Goal: Transaction & Acquisition: Obtain resource

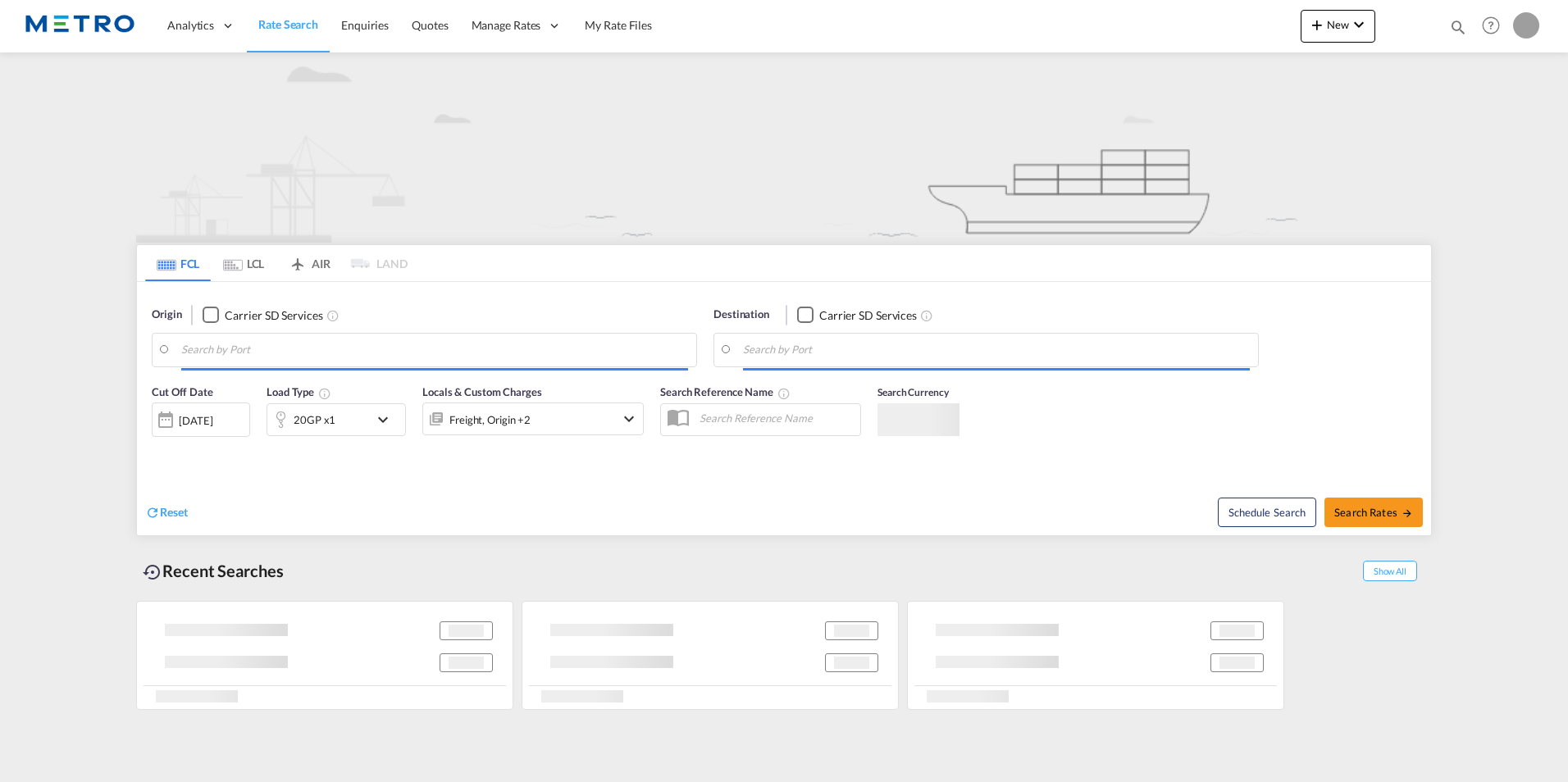
type input "[GEOGRAPHIC_DATA], CNSZX"
type input "3600"
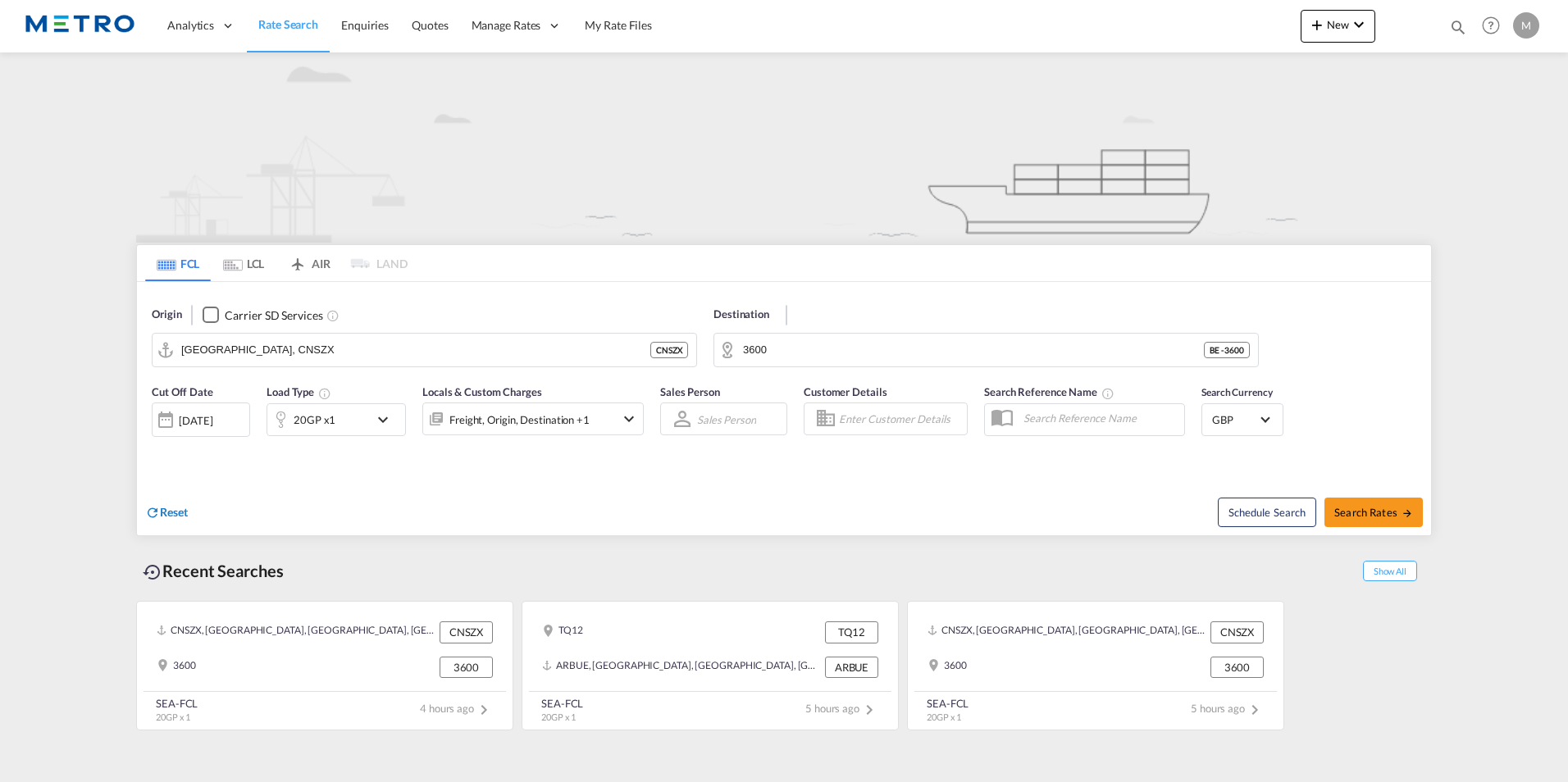
click at [173, 516] on span "Reset" at bounding box center [174, 511] width 28 height 14
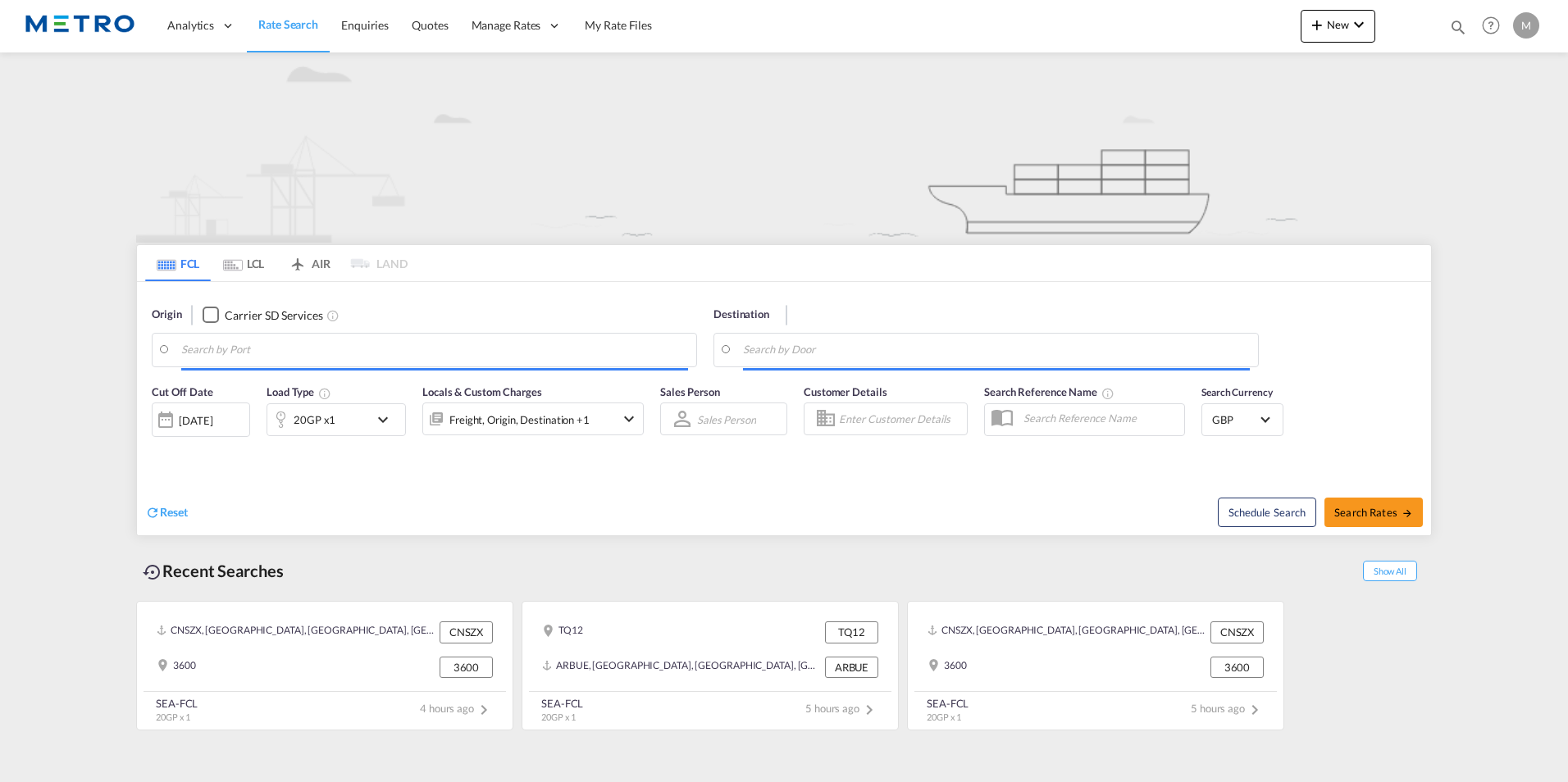
click at [227, 347] on input "Search by Port" at bounding box center [435, 350] width 507 height 25
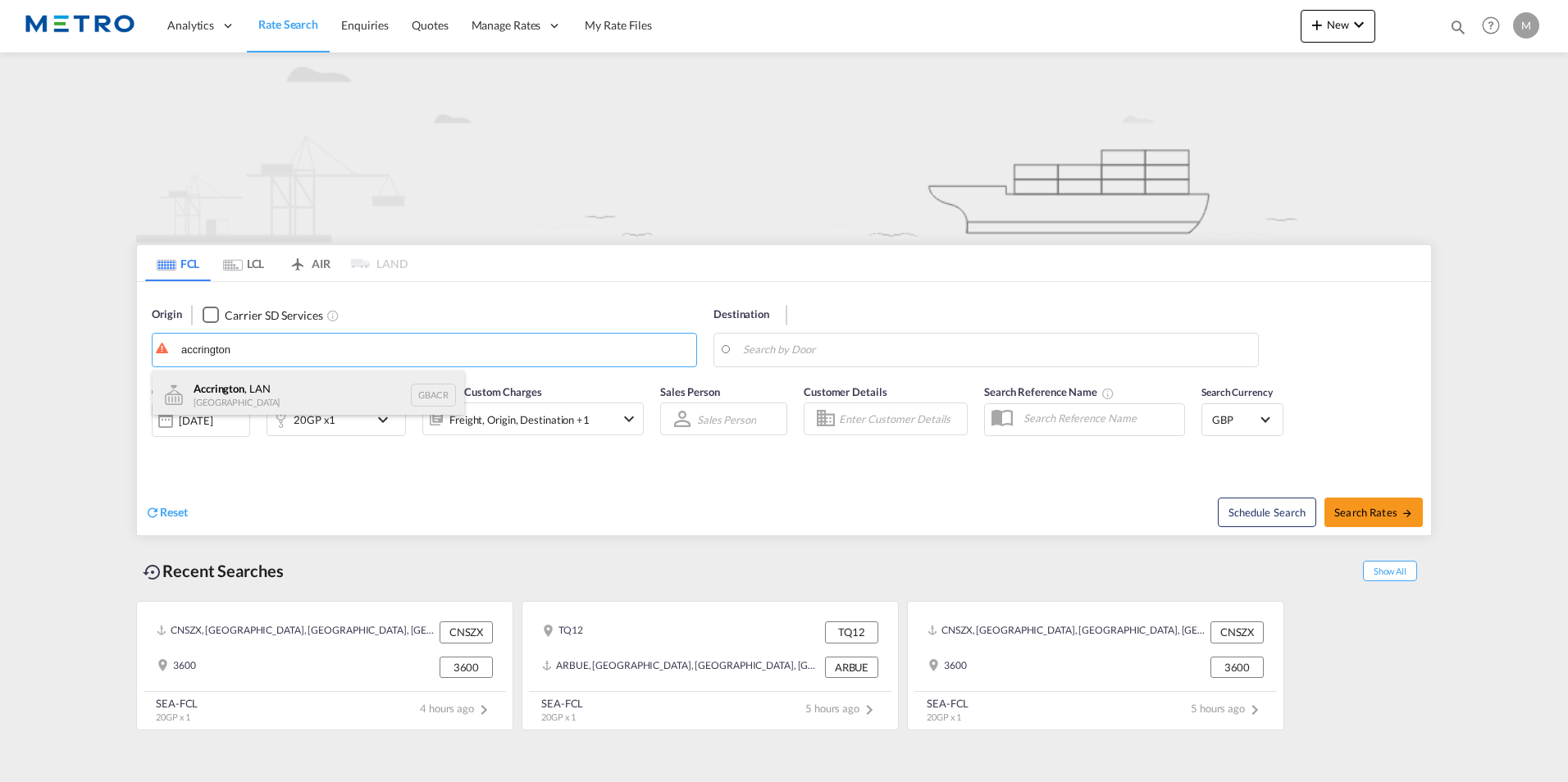
click at [317, 398] on div "Accrington , LAN United Kingdom GBACR" at bounding box center [309, 394] width 311 height 49
type input "Accrington, LAN, GBACR"
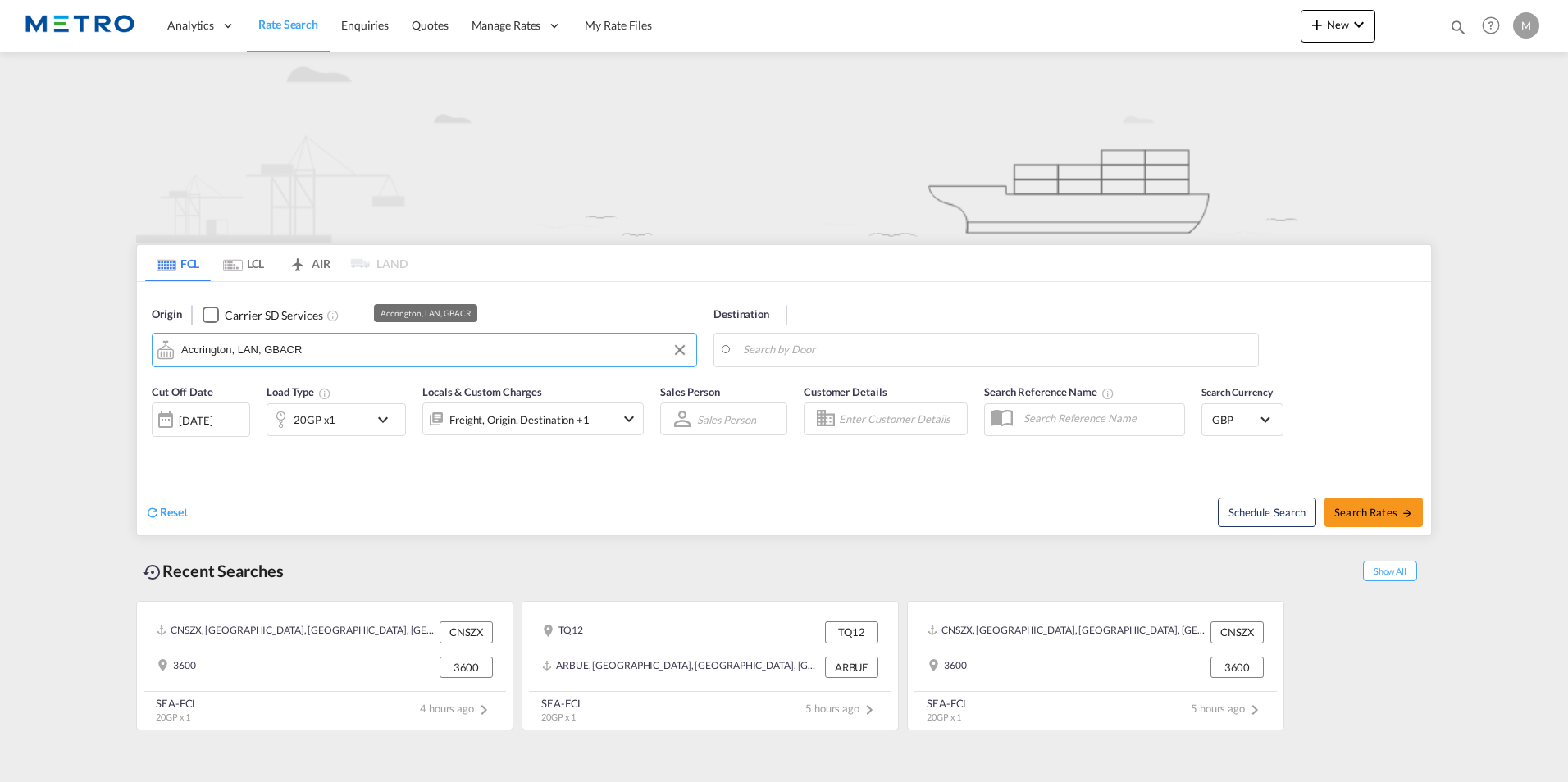
click at [342, 342] on input "Accrington, LAN, GBACR" at bounding box center [435, 350] width 507 height 25
click at [890, 363] on md-autocomplete-wrap "3600" at bounding box center [997, 355] width 507 height 33
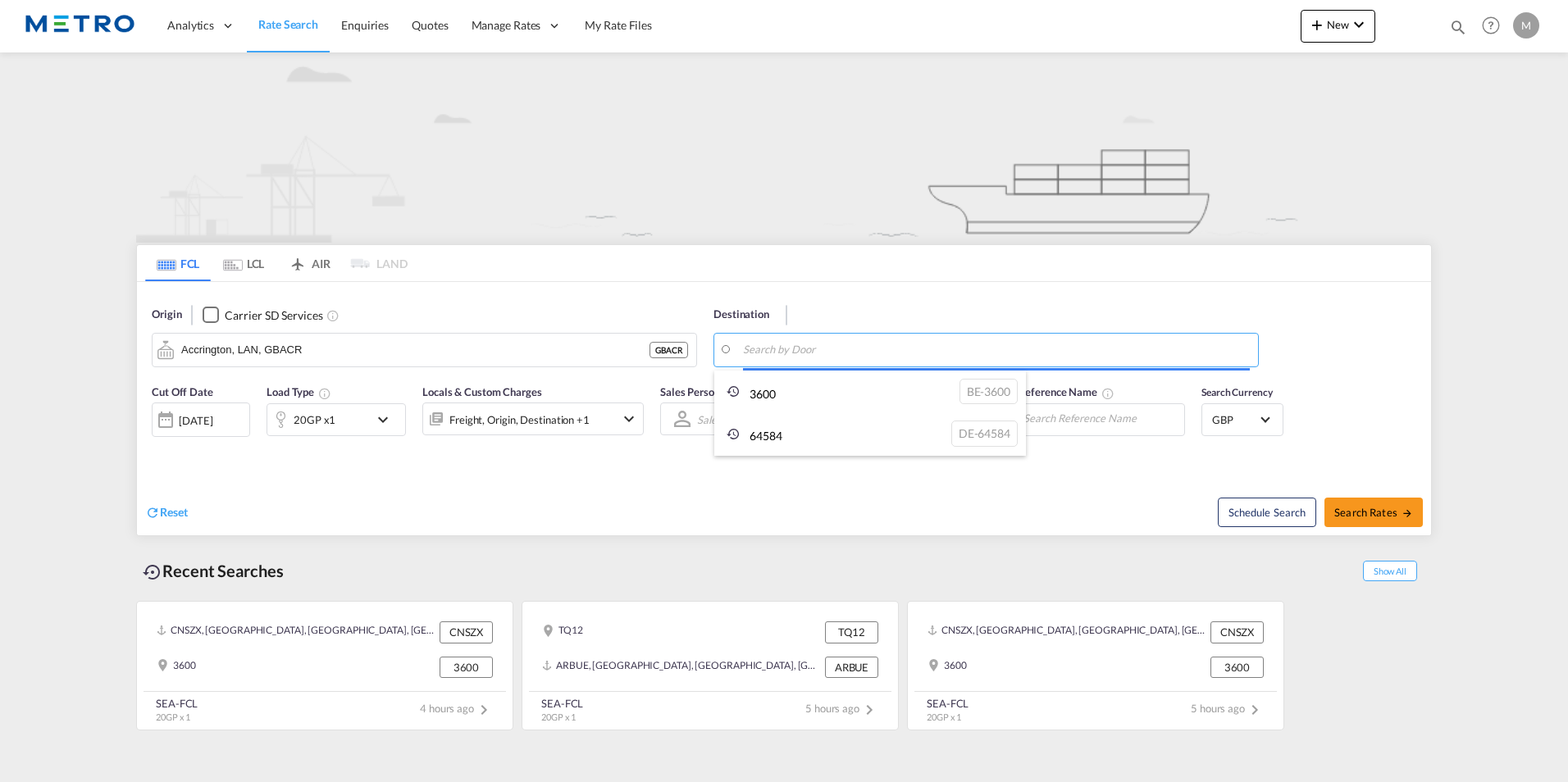
click at [891, 356] on body "Analytics Reports Dashboard Rate Search Enquiries Quotes" at bounding box center [784, 391] width 1568 height 782
click at [270, 27] on span "Rate Search" at bounding box center [287, 24] width 60 height 14
click at [305, 19] on span "Rate Search" at bounding box center [287, 24] width 60 height 14
click at [178, 509] on span "Reset" at bounding box center [174, 511] width 28 height 14
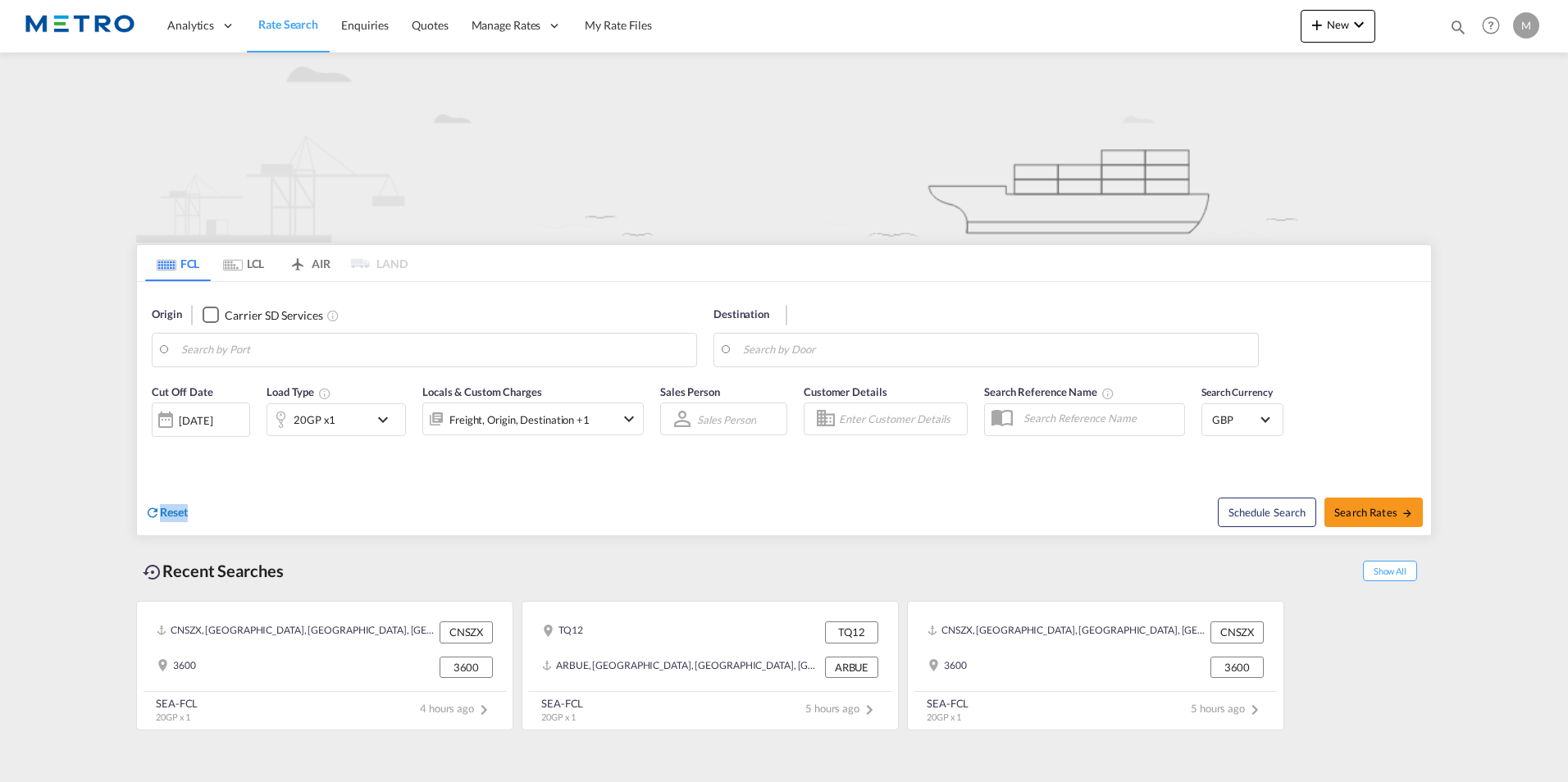
click at [178, 509] on span "Reset" at bounding box center [174, 511] width 28 height 14
click at [334, 348] on body "Analytics Reports Dashboard Rate Search Enquiries Quotes" at bounding box center [784, 391] width 1568 height 782
click at [92, 34] on img at bounding box center [80, 26] width 111 height 37
click at [94, 23] on img at bounding box center [80, 26] width 111 height 37
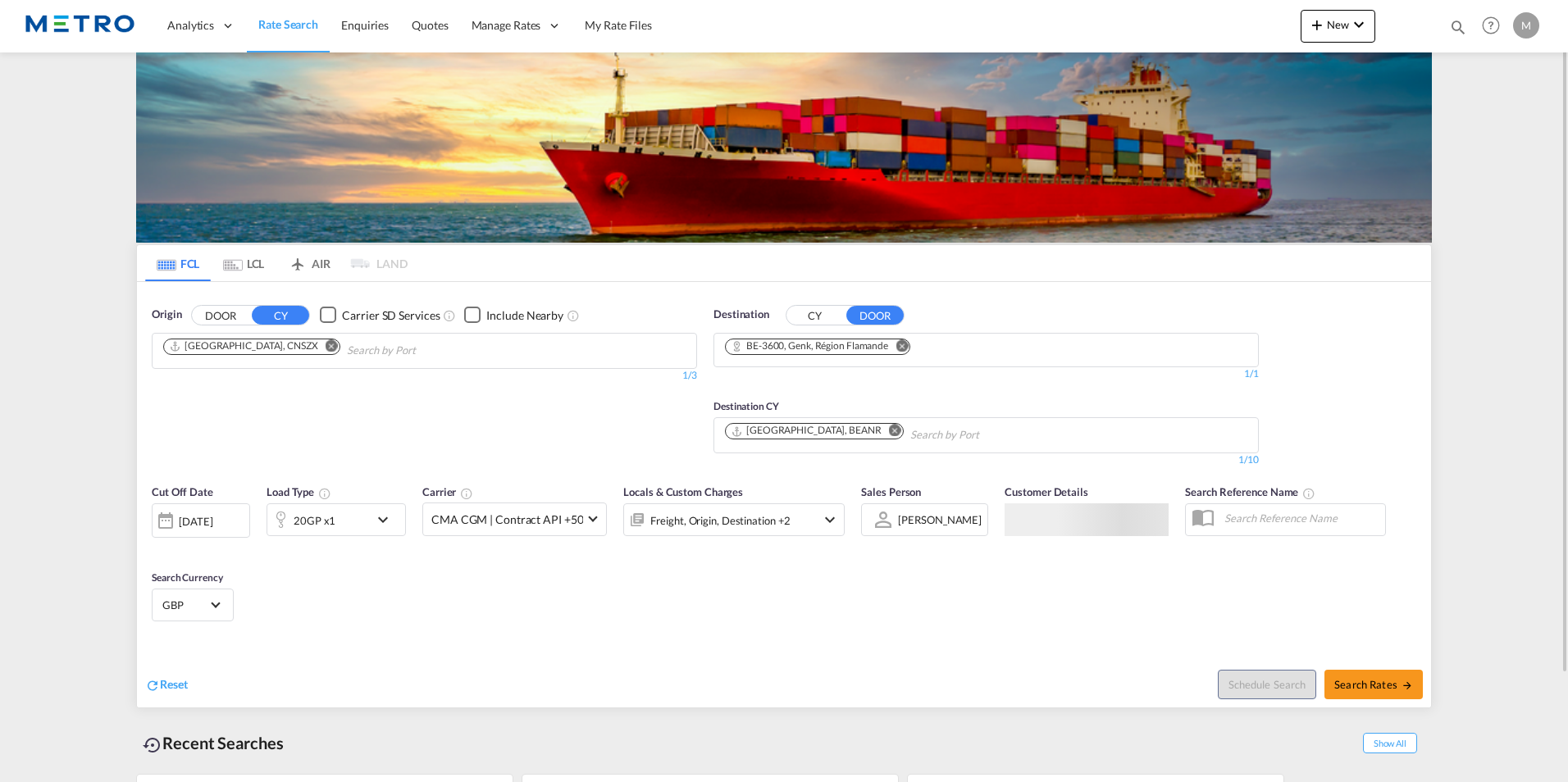
click at [239, 317] on button "DOOR" at bounding box center [220, 315] width 57 height 18
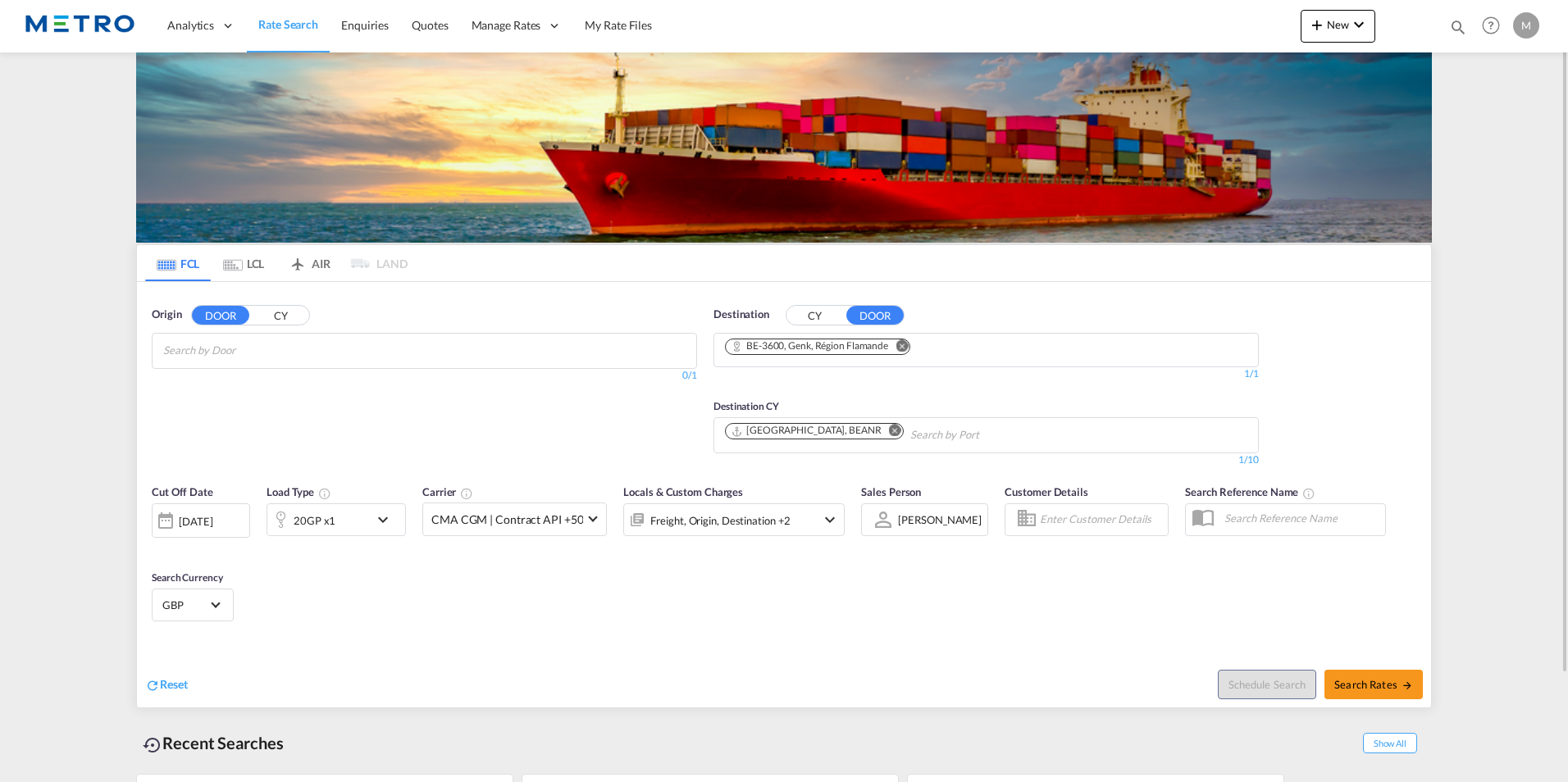
click at [273, 348] on input "Search by Door" at bounding box center [240, 351] width 156 height 26
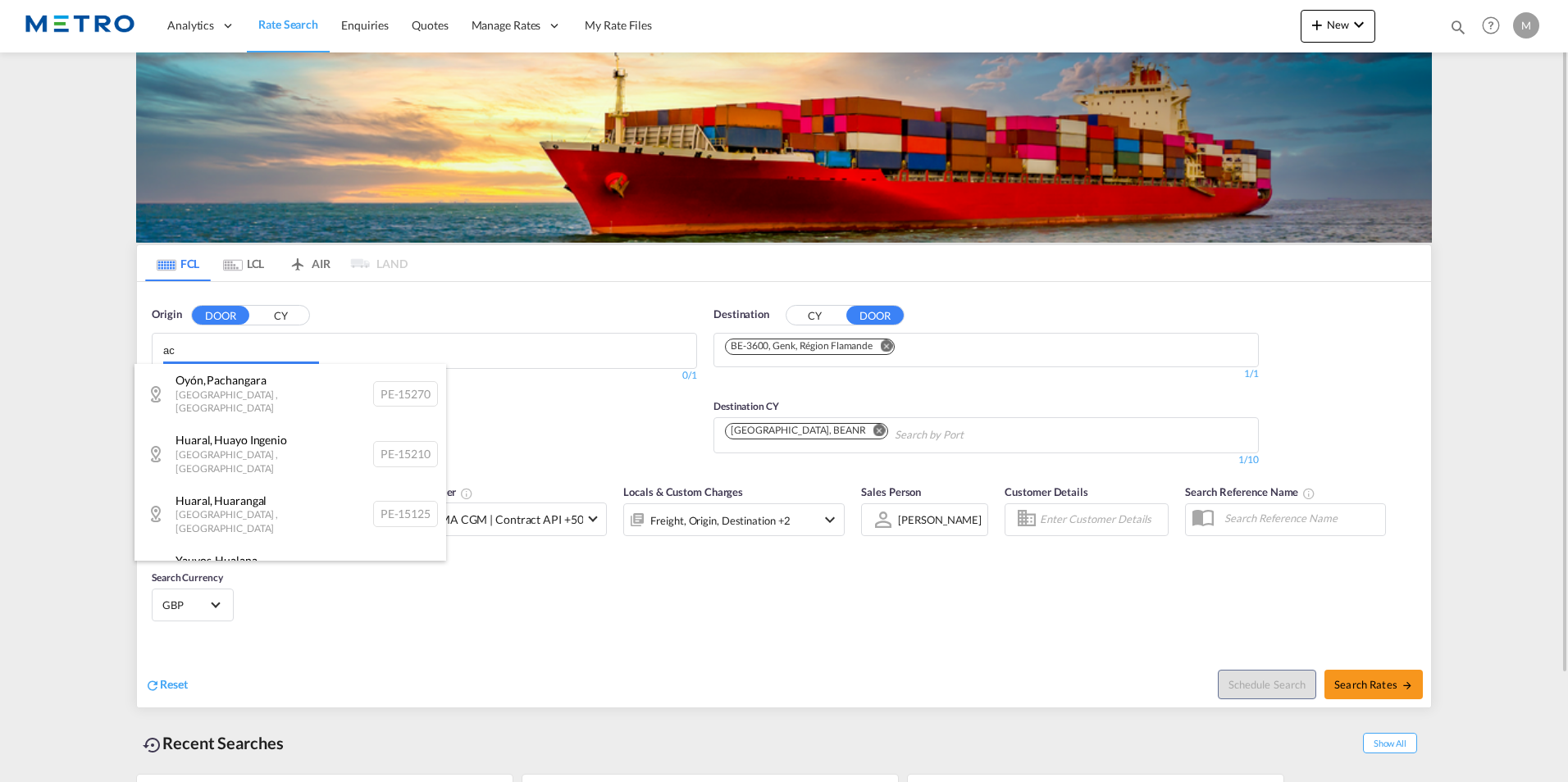
click at [123, 354] on body "Analytics Reports Dashboard Rate Search Enquiries Quotes" at bounding box center [784, 391] width 1568 height 782
type input "a"
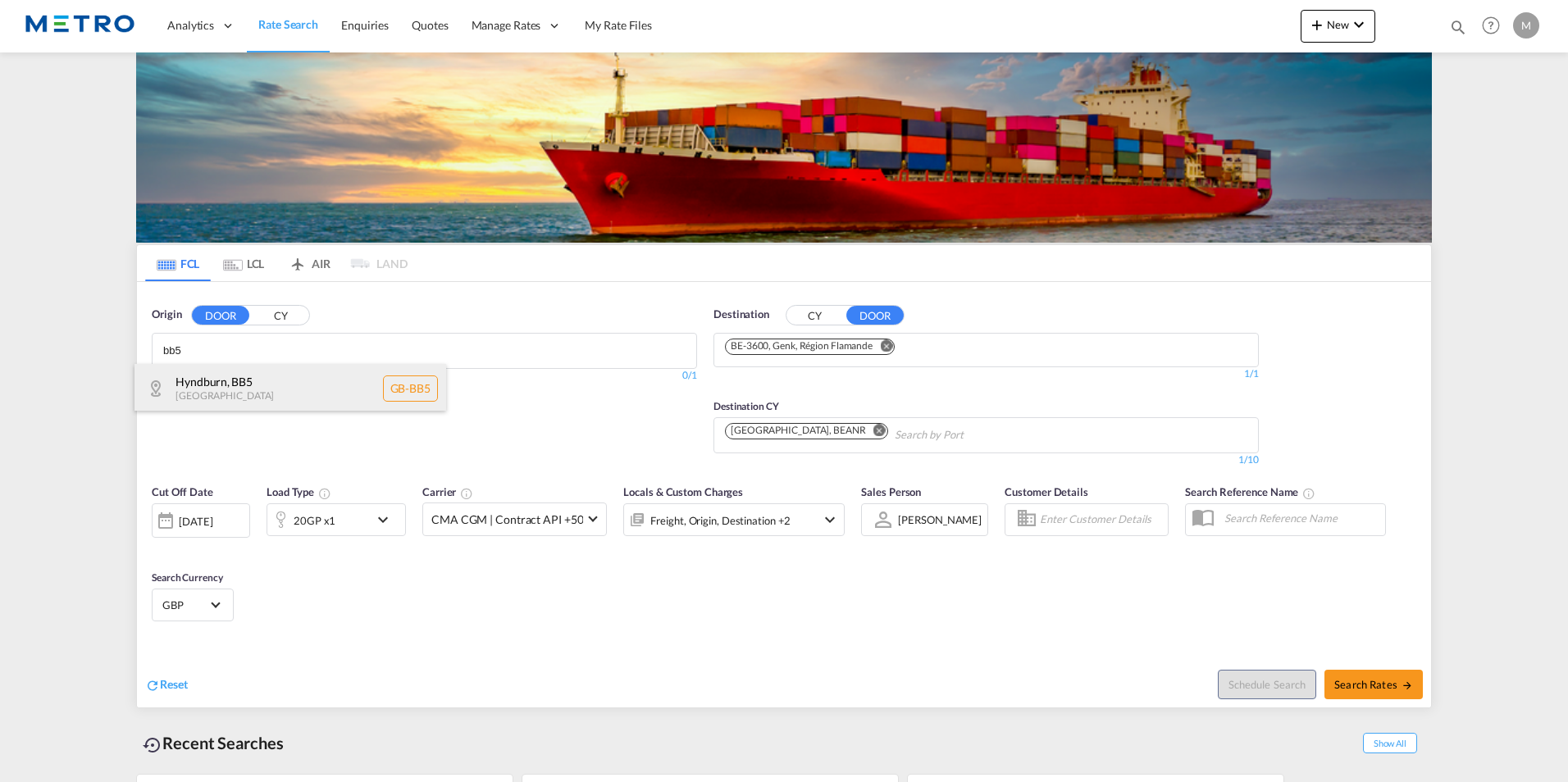
type input "bb5"
click at [322, 379] on div "Hyndburn , BB5 [GEOGRAPHIC_DATA] [GEOGRAPHIC_DATA]-BB5" at bounding box center [290, 388] width 311 height 49
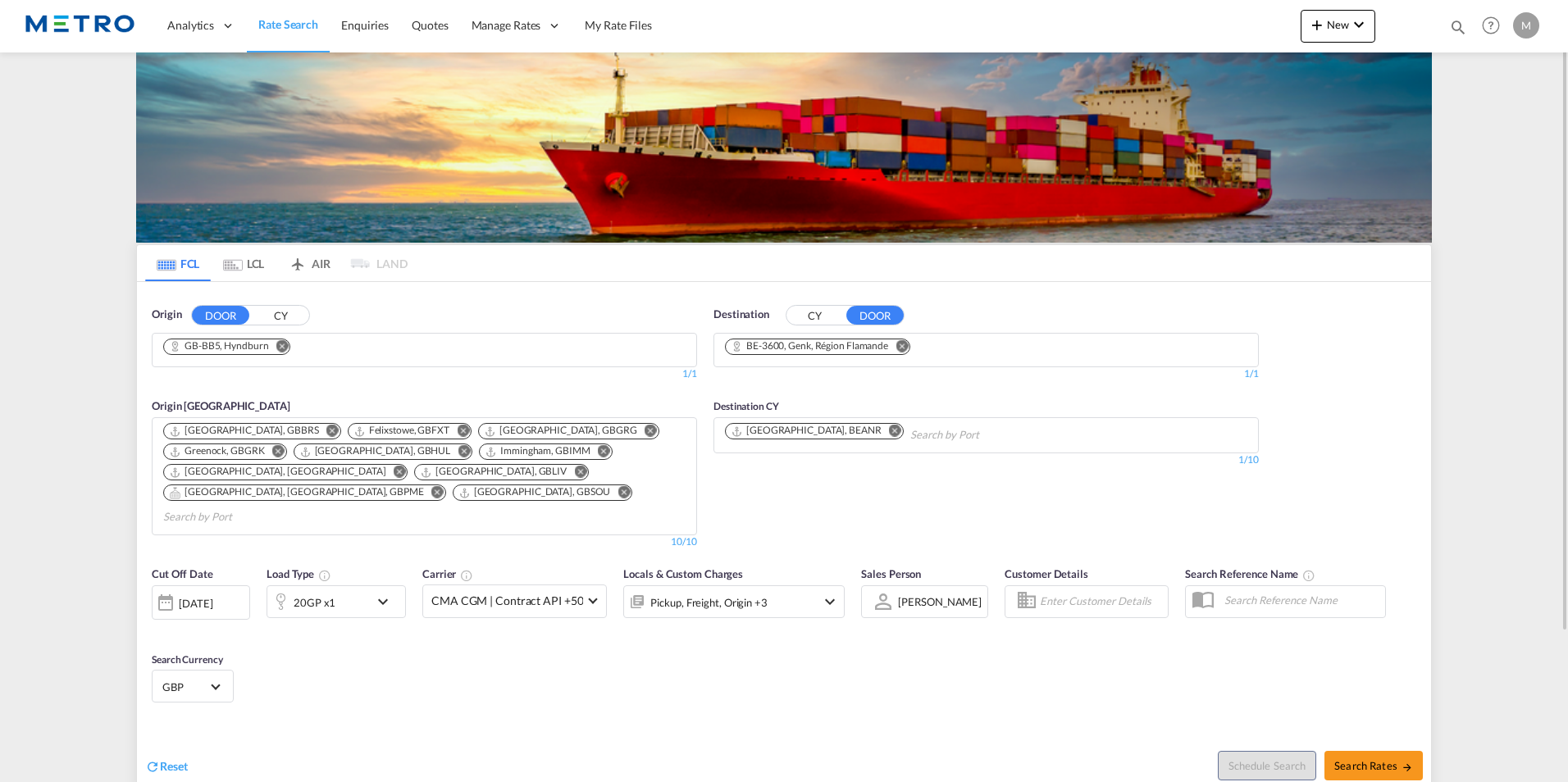
click at [901, 342] on md-icon "Remove" at bounding box center [901, 345] width 12 height 12
click at [813, 346] on body "Analytics Reports Dashboard Rate Search Enquiries Quotes" at bounding box center [784, 391] width 1568 height 782
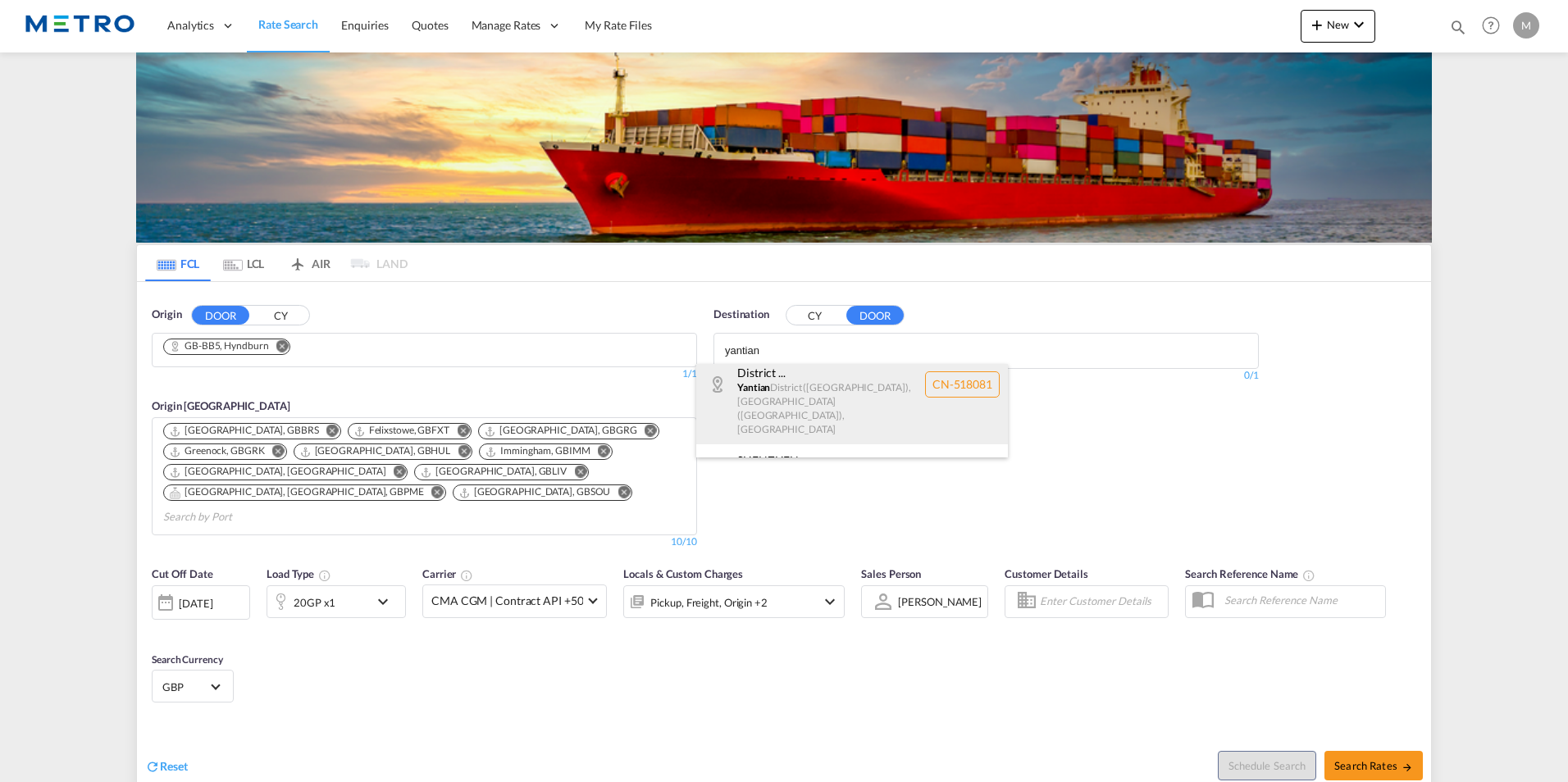
scroll to position [59, 0]
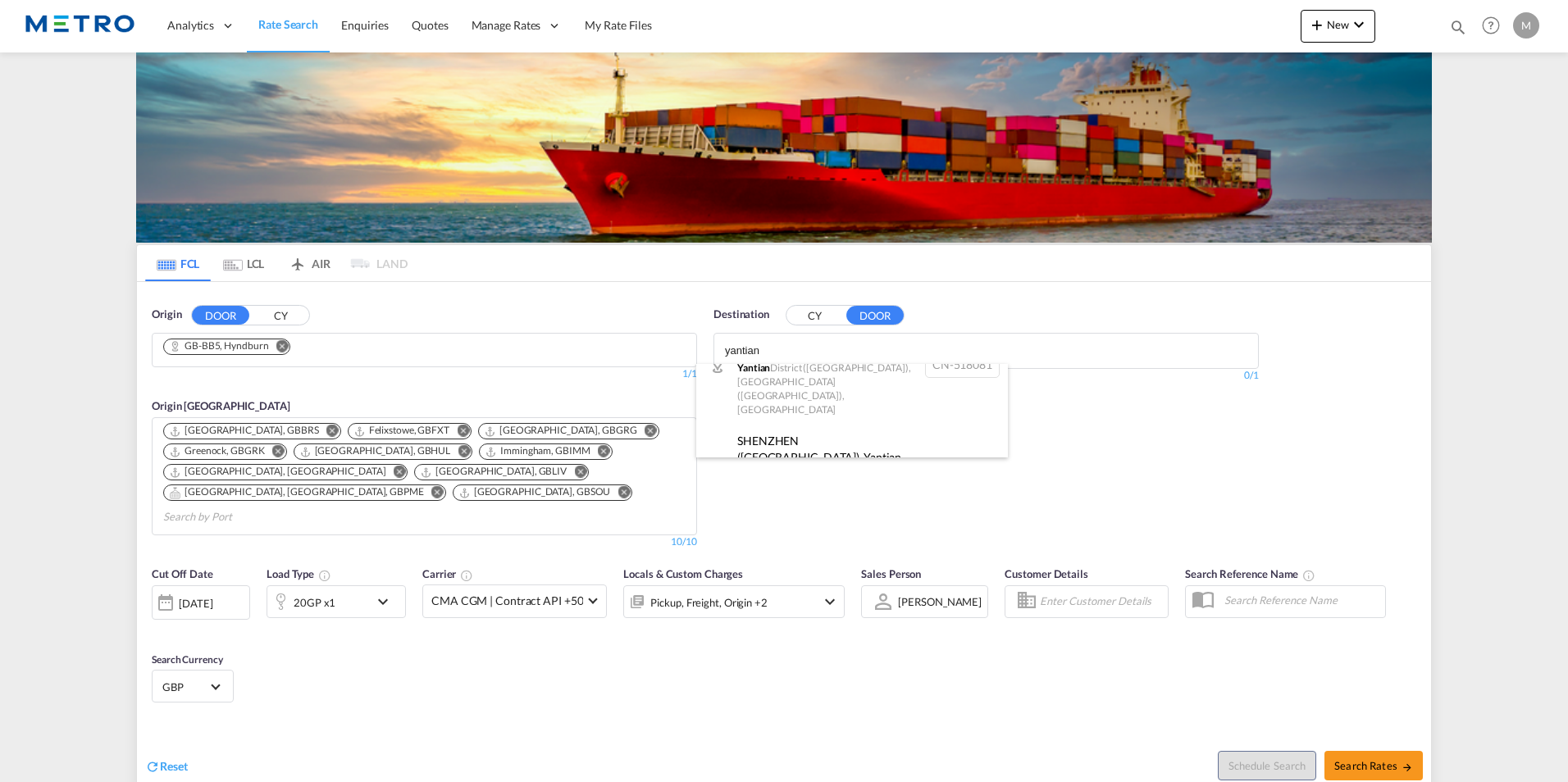
type input "yantian"
click at [829, 313] on button "CY" at bounding box center [815, 315] width 57 height 18
click at [822, 352] on body "Analytics Reports Dashboard Rate Search Enquiries Quotes" at bounding box center [784, 391] width 1568 height 782
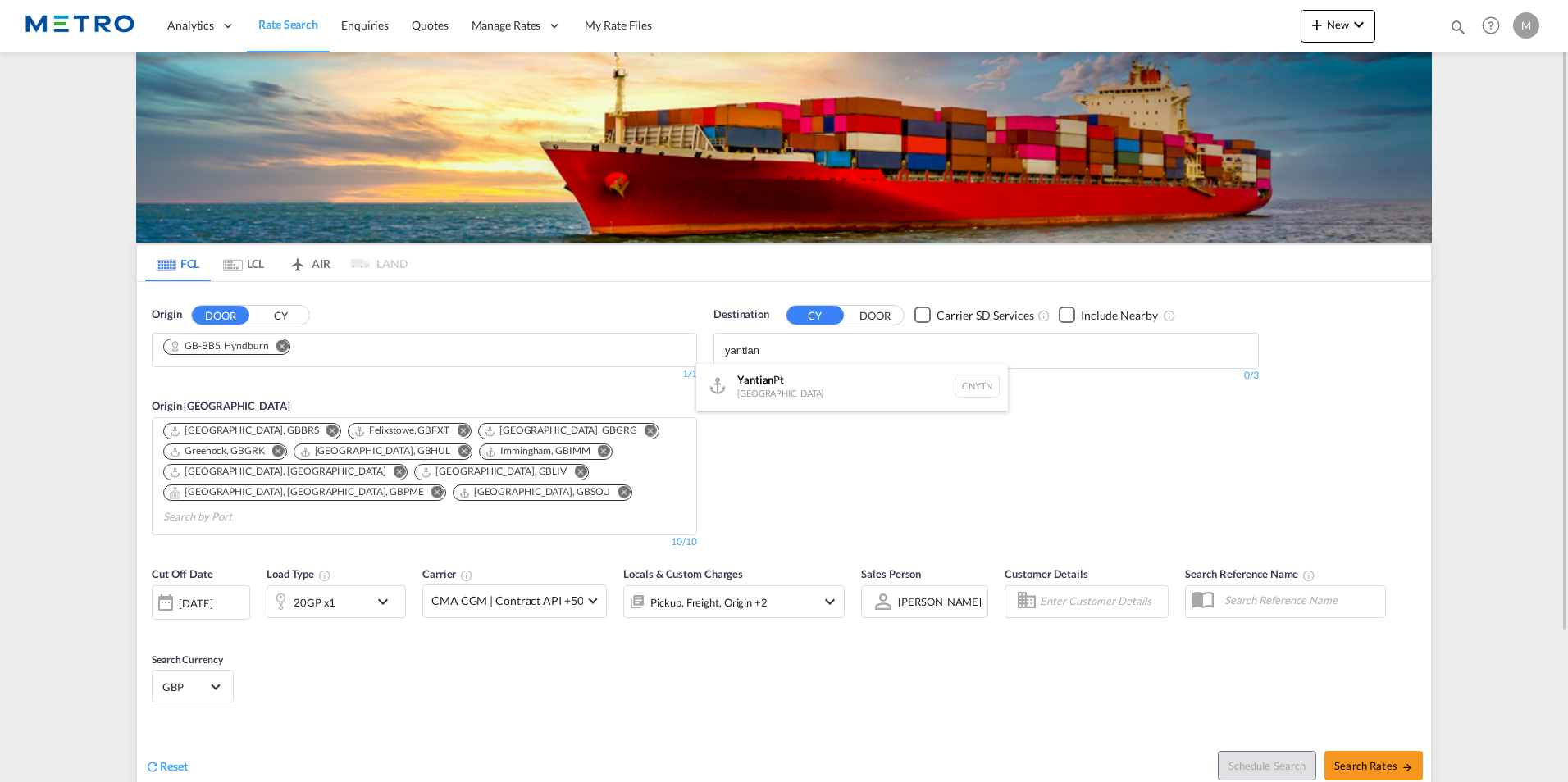
scroll to position [3, 0]
click at [782, 381] on div "Yantian Pt China CNYTN" at bounding box center [852, 386] width 311 height 49
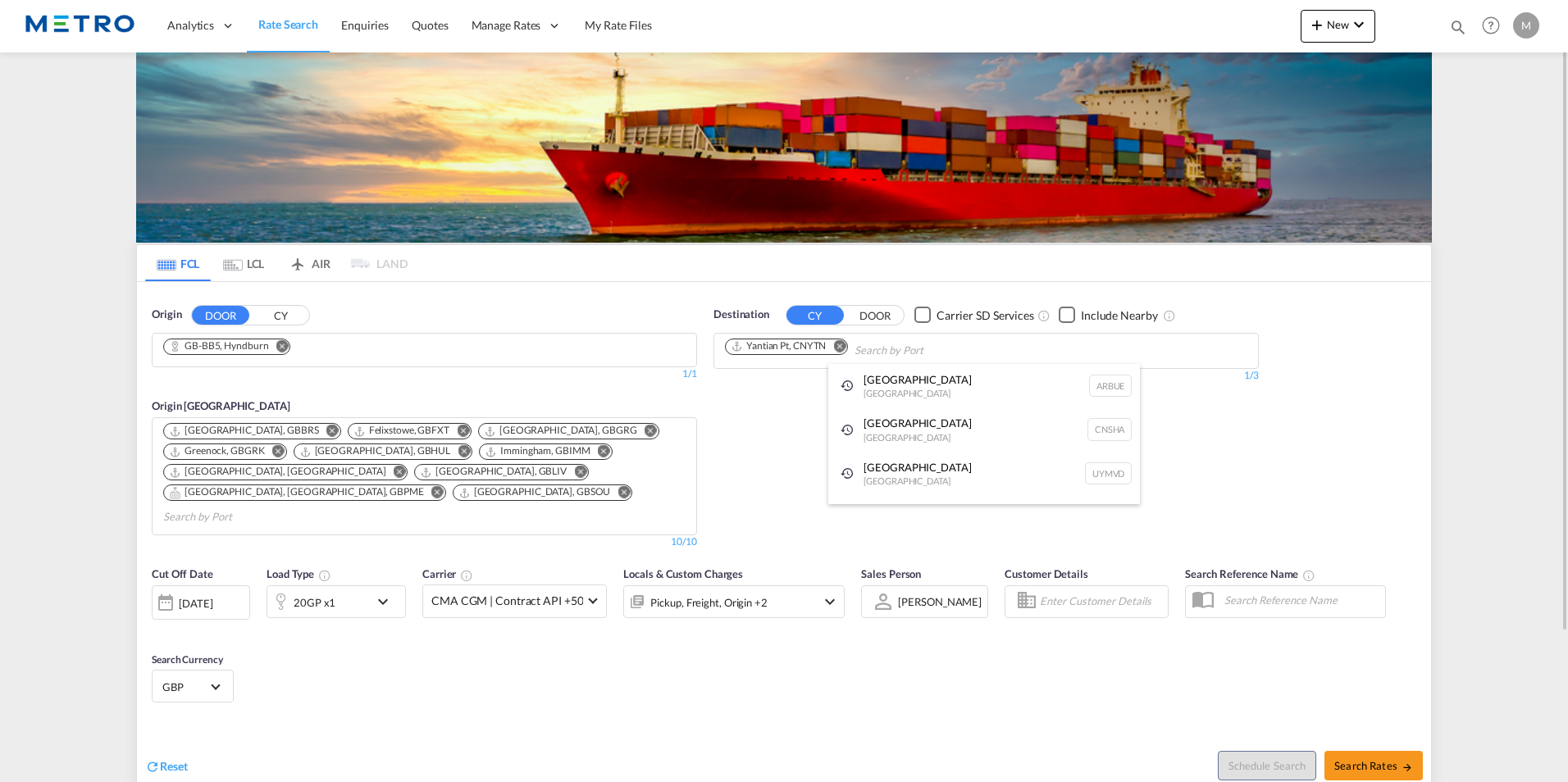
drag, startPoint x: 1412, startPoint y: 744, endPoint x: 1317, endPoint y: 721, distance: 97.7
click at [1397, 759] on span "Search Rates" at bounding box center [1374, 765] width 78 height 13
type input "BB5 to CNYTN / [DATE]"
